Goal: Transaction & Acquisition: Purchase product/service

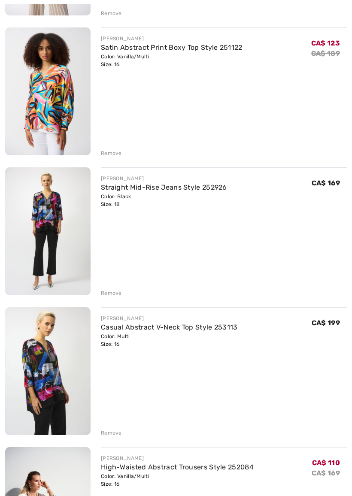
scroll to position [520, 0]
click at [58, 230] on img at bounding box center [47, 231] width 85 height 128
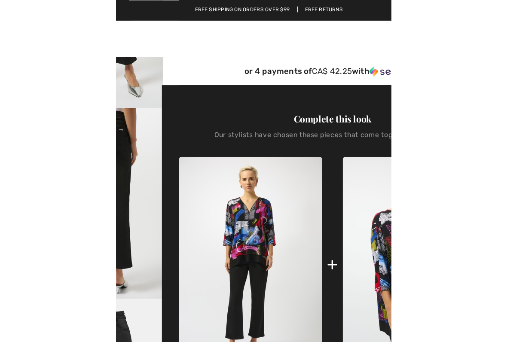
scroll to position [249, 0]
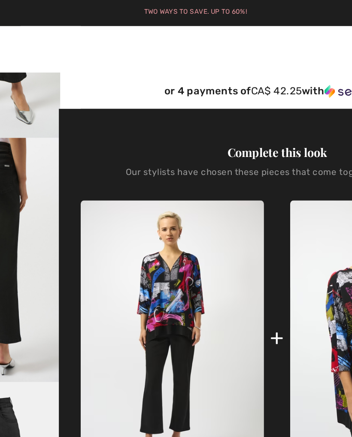
click at [108, 181] on img at bounding box center [162, 199] width 108 height 162
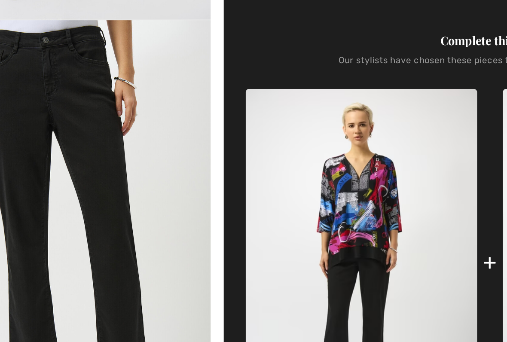
click at [224, 119] on img at bounding box center [266, 202] width 137 height 204
click at [223, 119] on img at bounding box center [266, 202] width 137 height 204
click at [227, 115] on img at bounding box center [266, 202] width 137 height 204
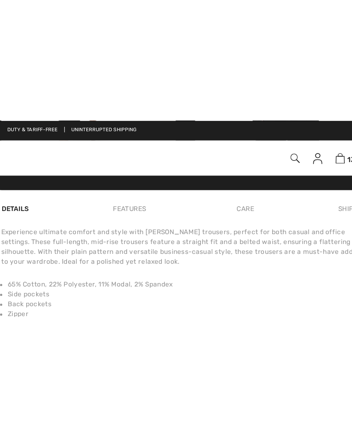
scroll to position [521, 0]
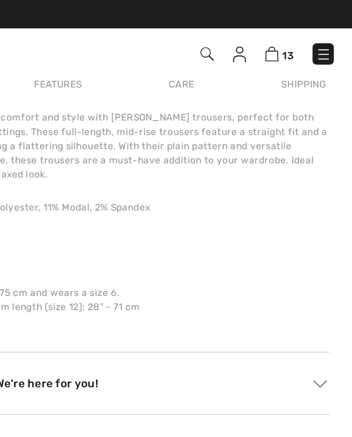
click at [314, 31] on span "13" at bounding box center [317, 30] width 6 height 6
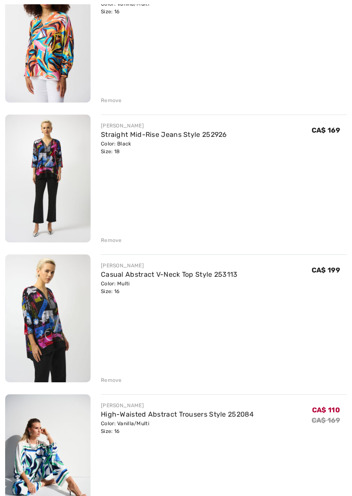
scroll to position [573, 0]
click at [228, 276] on link "Casual Abstract V-Neck Top Style 253113" at bounding box center [169, 274] width 137 height 8
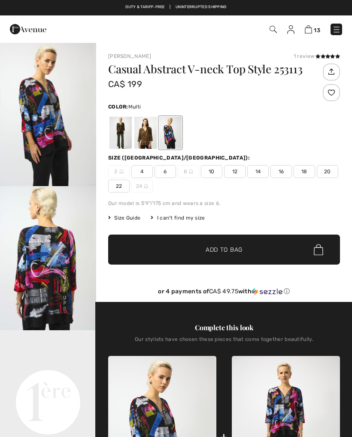
checkbox input "true"
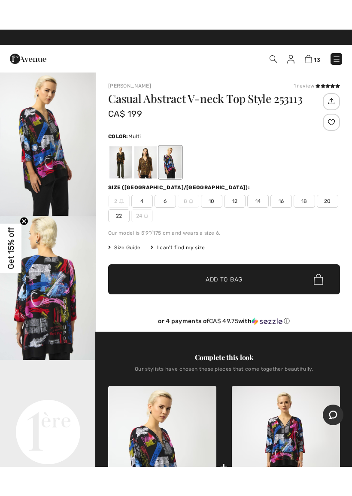
scroll to position [43, 0]
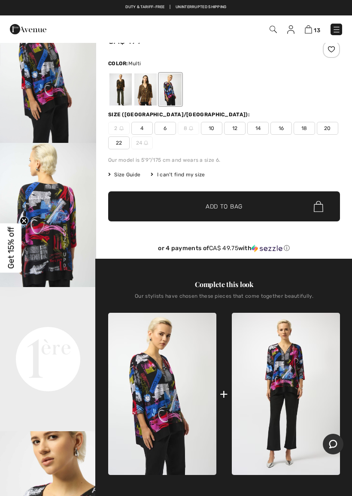
click at [316, 29] on span "13" at bounding box center [317, 30] width 6 height 6
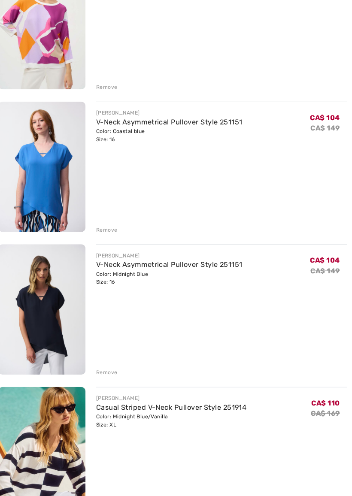
scroll to position [1419, 0]
